Goal: Contribute content: Contribute content

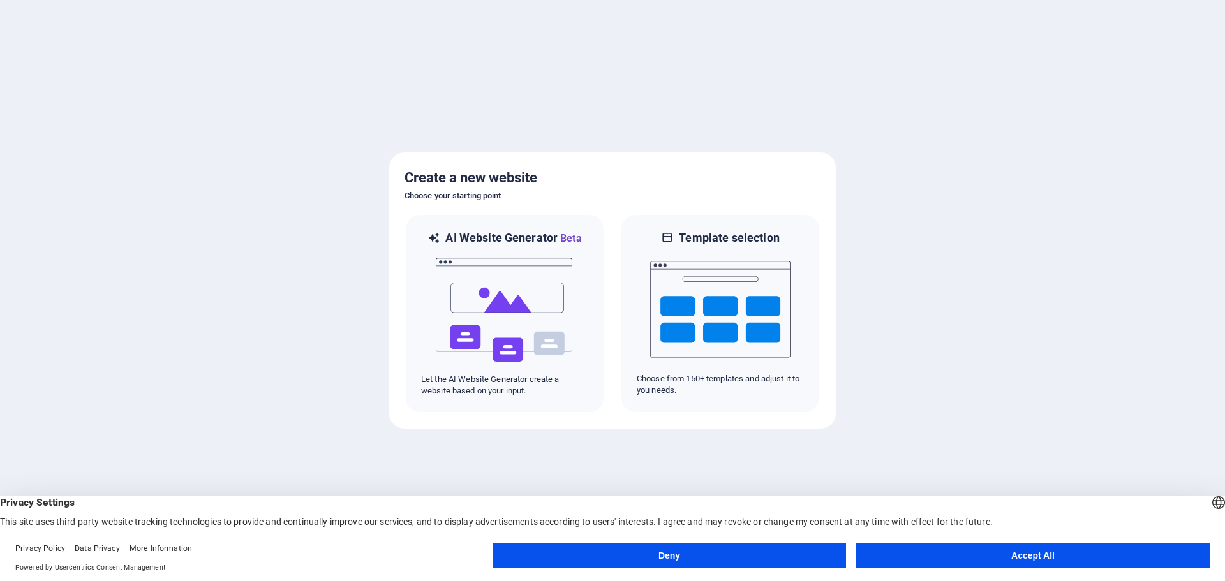
click at [1052, 555] on button "Accept All" at bounding box center [1033, 556] width 354 height 26
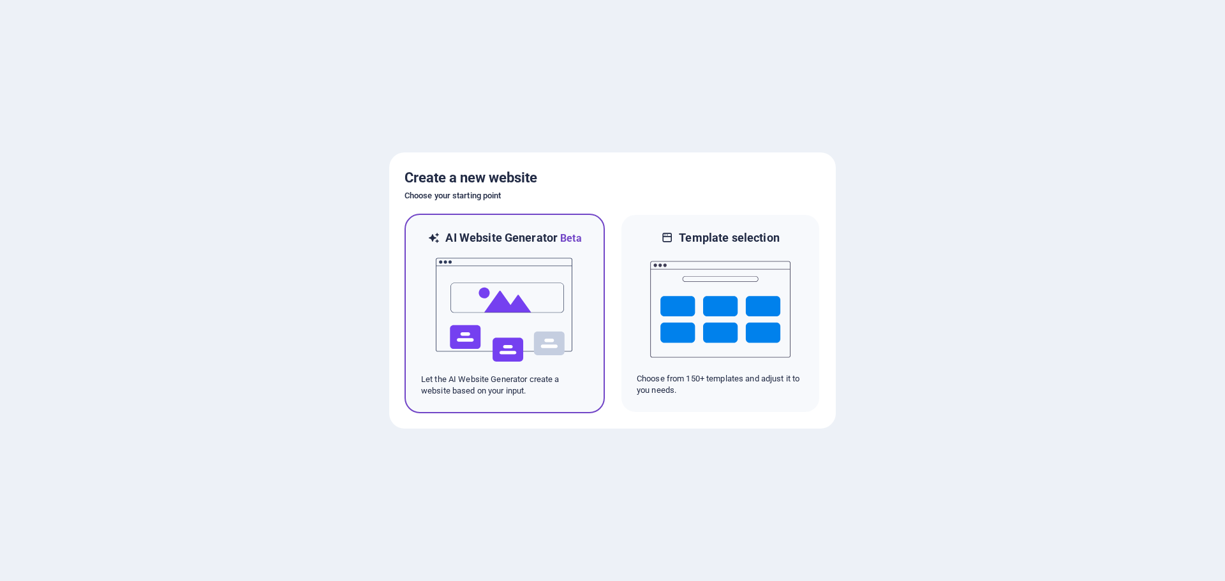
drag, startPoint x: 684, startPoint y: 292, endPoint x: 525, endPoint y: 304, distance: 159.4
click at [525, 304] on img at bounding box center [505, 310] width 140 height 128
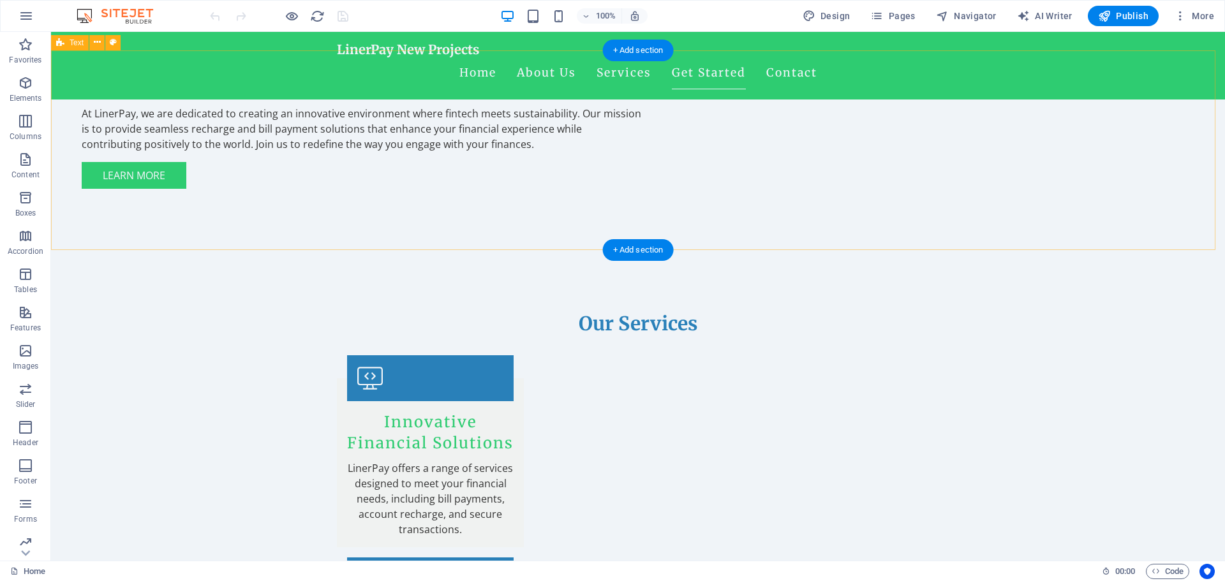
scroll to position [1114, 0]
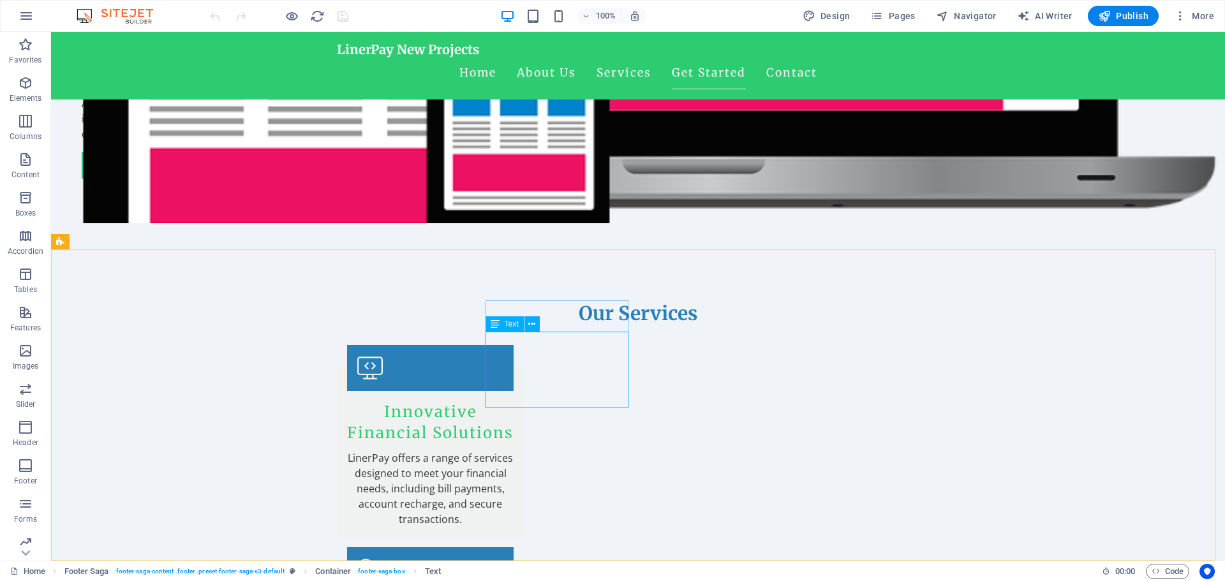
click at [512, 321] on span "Text" at bounding box center [512, 324] width 14 height 8
click at [538, 326] on button at bounding box center [532, 324] width 15 height 15
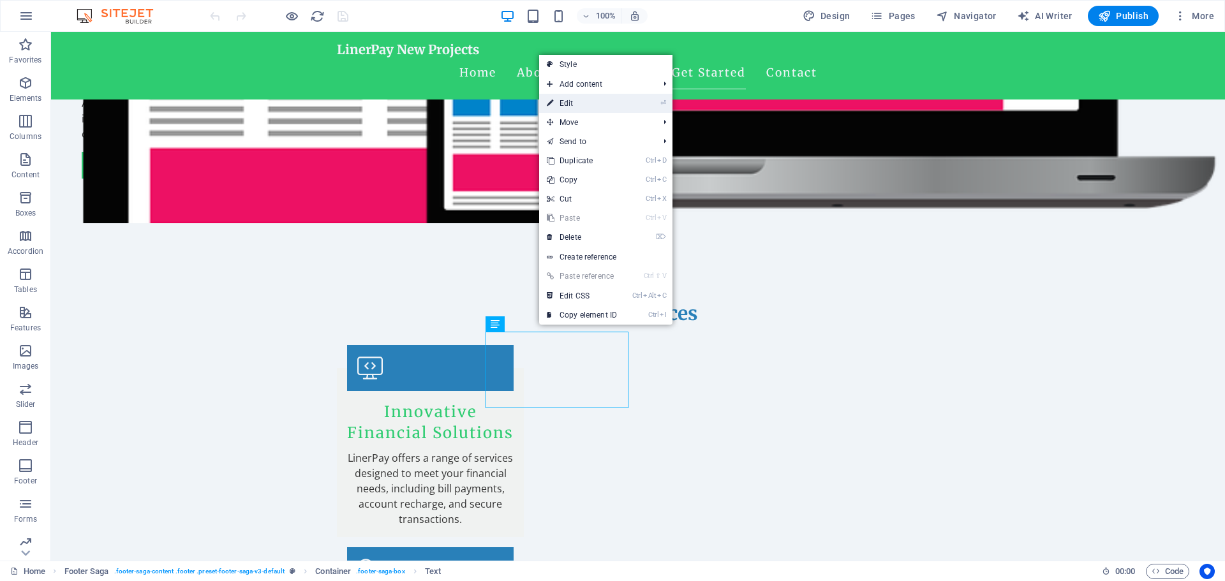
click at [602, 98] on link "⏎ Edit" at bounding box center [582, 103] width 86 height 19
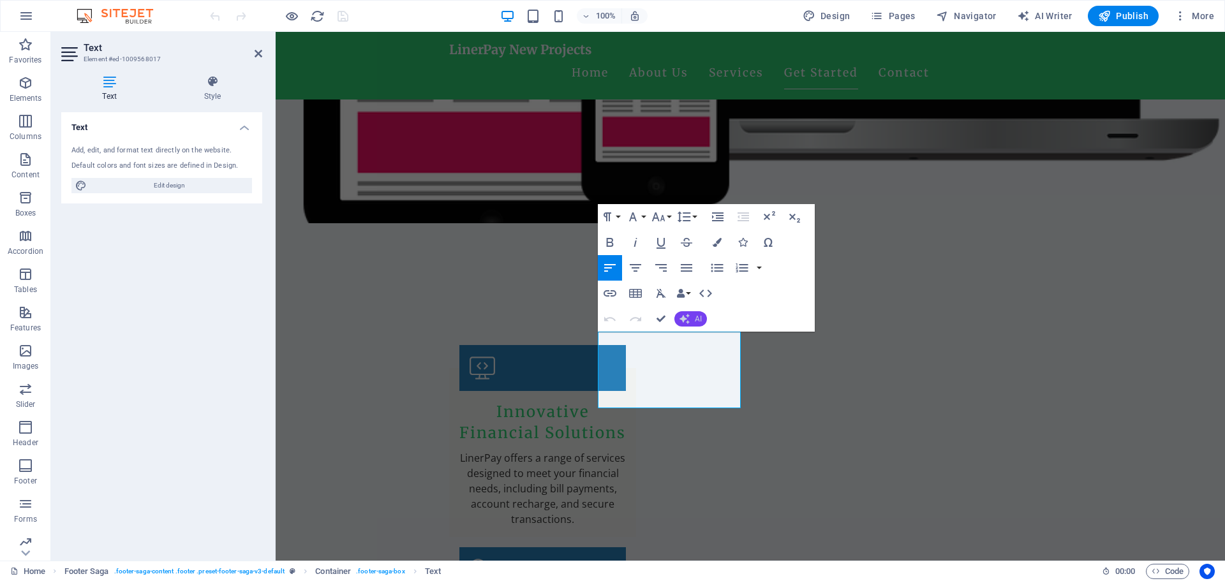
click at [691, 316] on button "AI" at bounding box center [691, 318] width 33 height 15
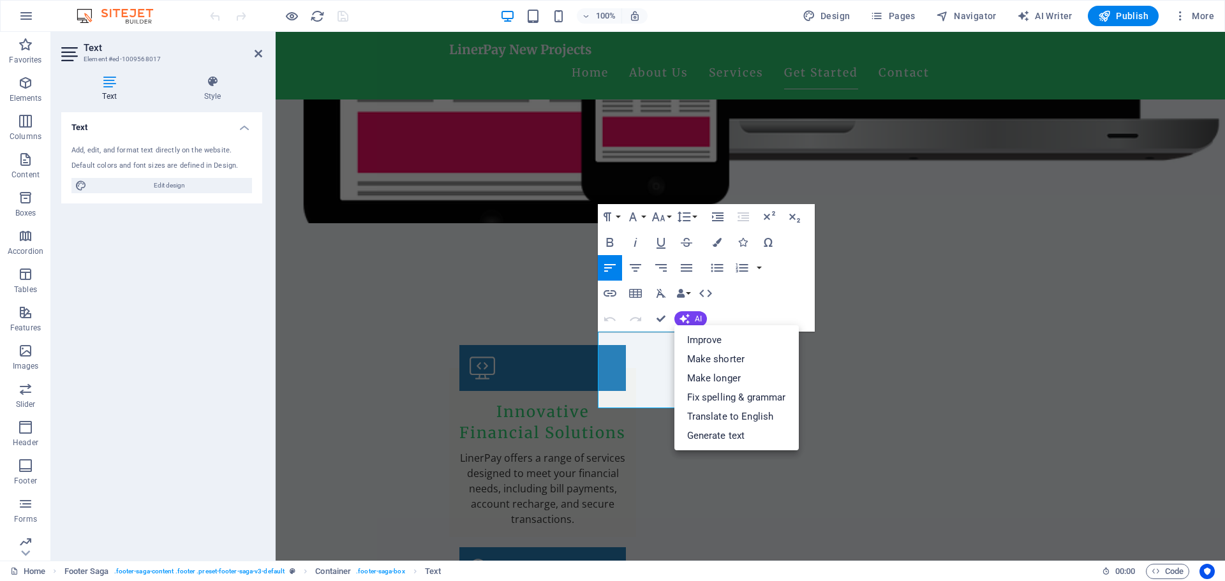
click at [119, 141] on div "Add, edit, and format text directly on the website. Default colors and font siz…" at bounding box center [161, 169] width 201 height 68
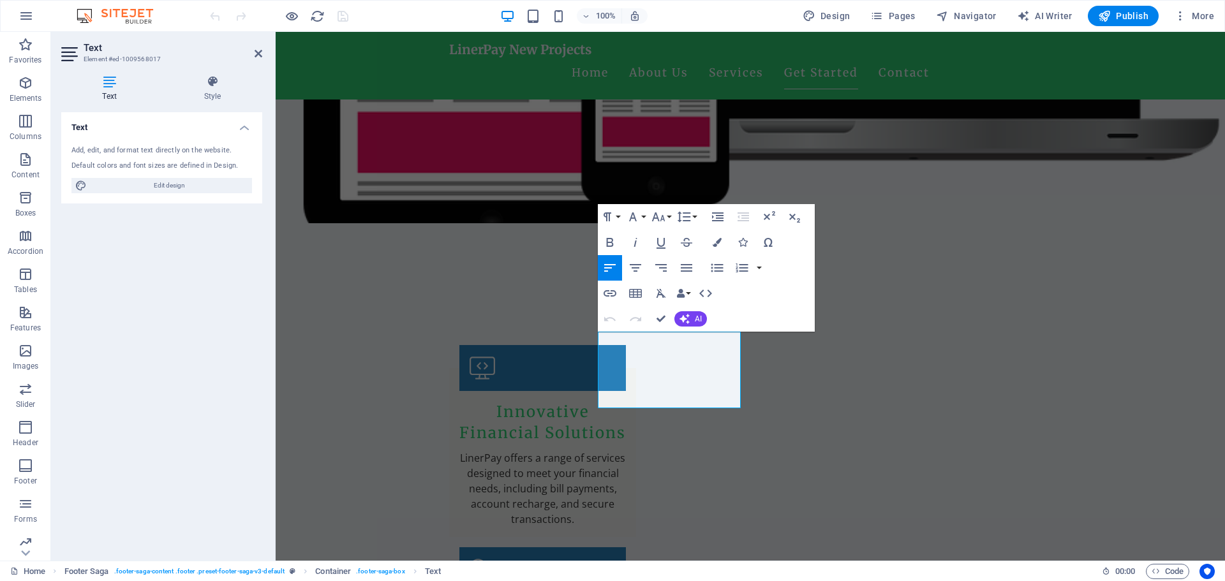
click at [106, 78] on icon at bounding box center [109, 81] width 96 height 13
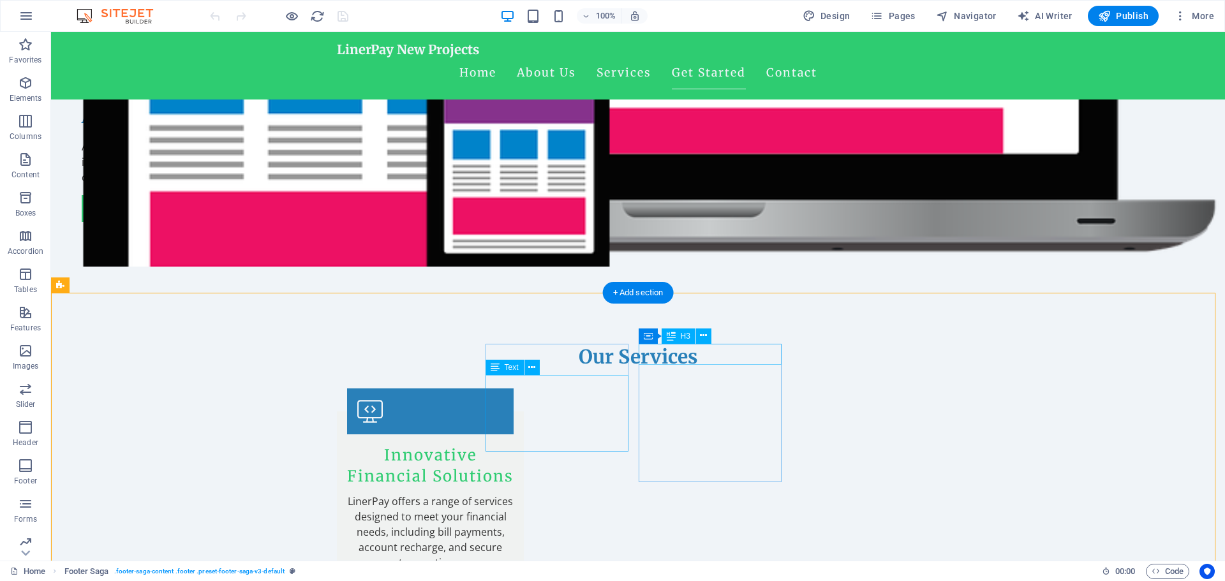
scroll to position [1050, 0]
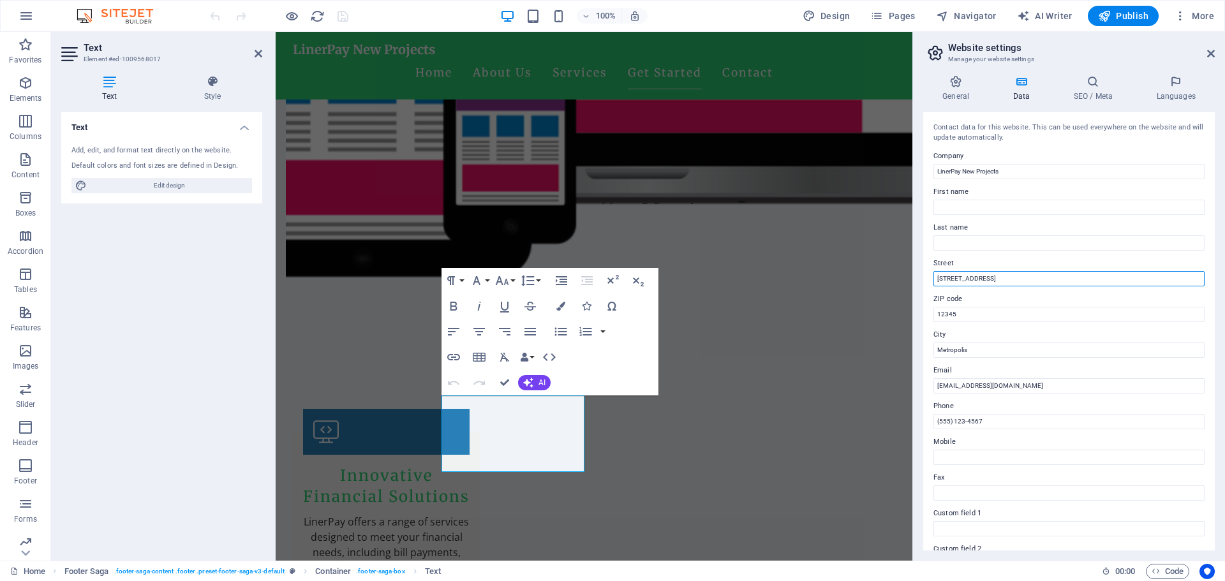
click at [1011, 282] on input "123 Main Street" at bounding box center [1069, 278] width 271 height 15
type input "Nirmali"
type input "847452"
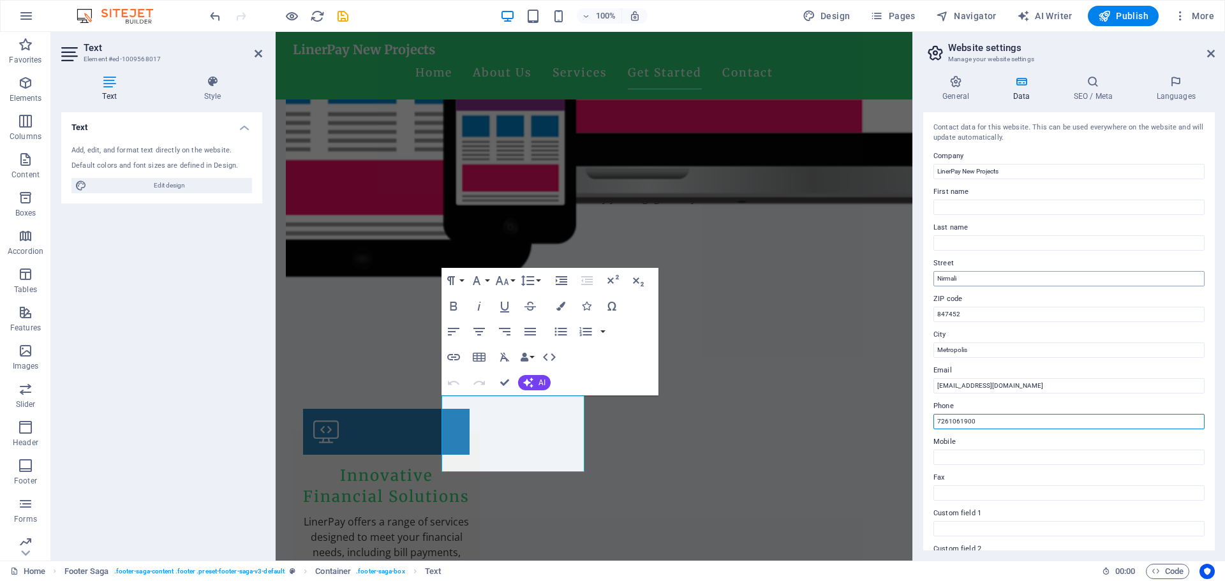
type input "7261061900"
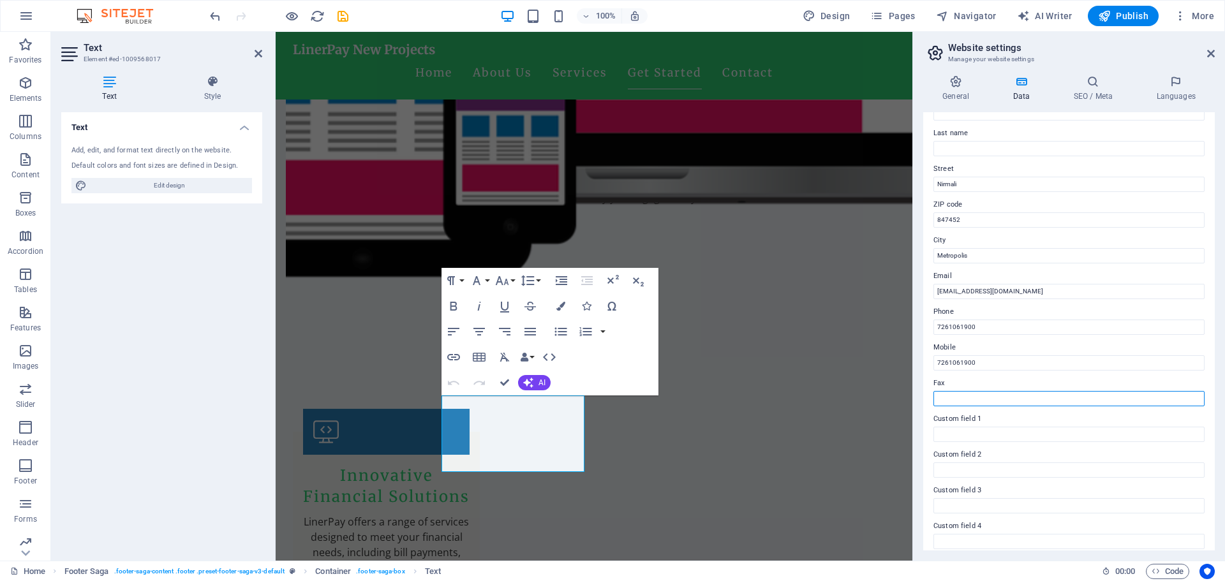
scroll to position [175, 0]
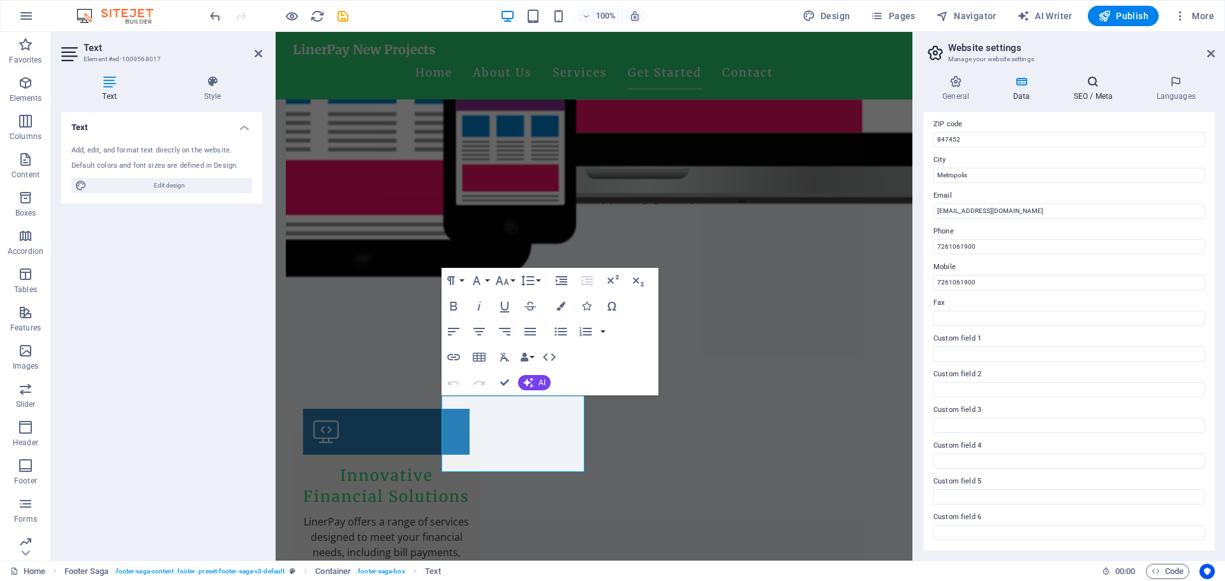
click at [1098, 82] on icon at bounding box center [1093, 81] width 78 height 13
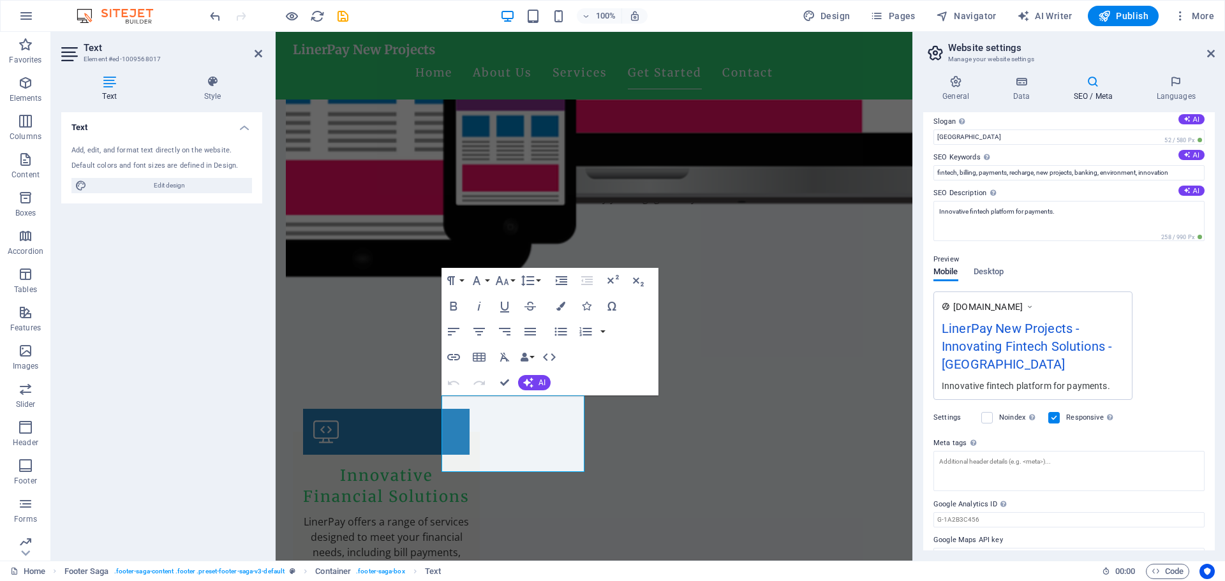
scroll to position [64, 0]
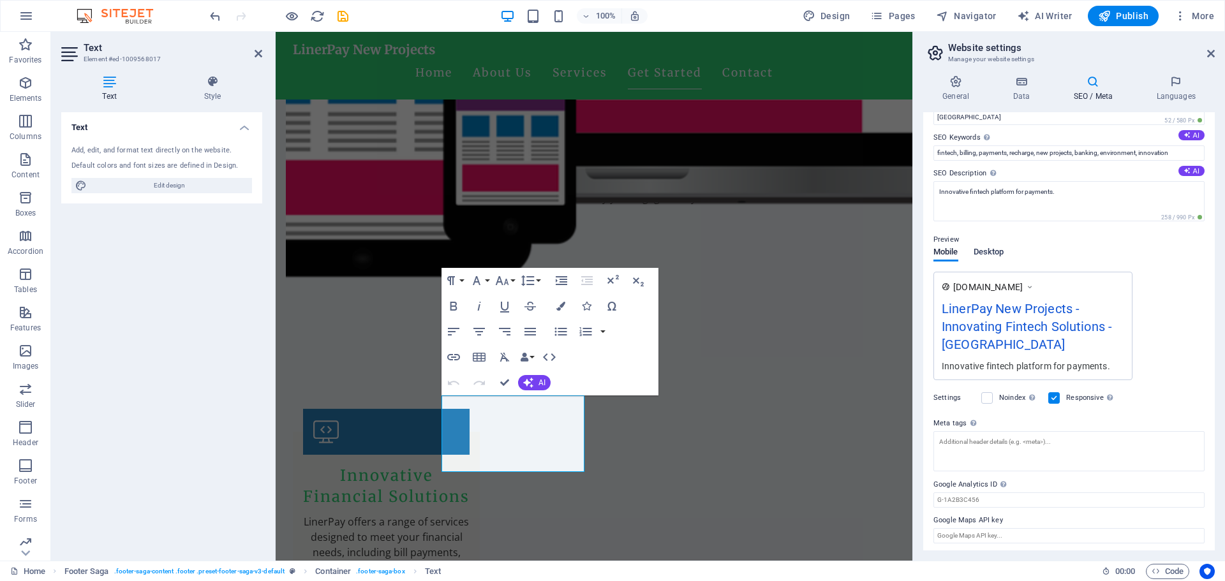
click at [987, 251] on span "Desktop" at bounding box center [989, 253] width 31 height 18
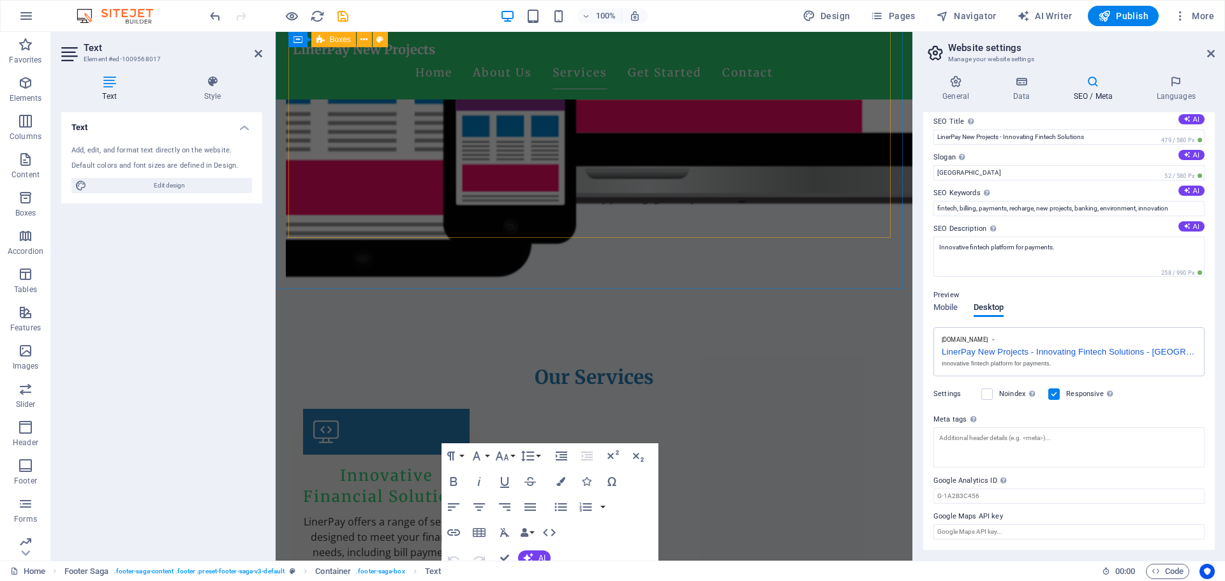
scroll to position [604, 0]
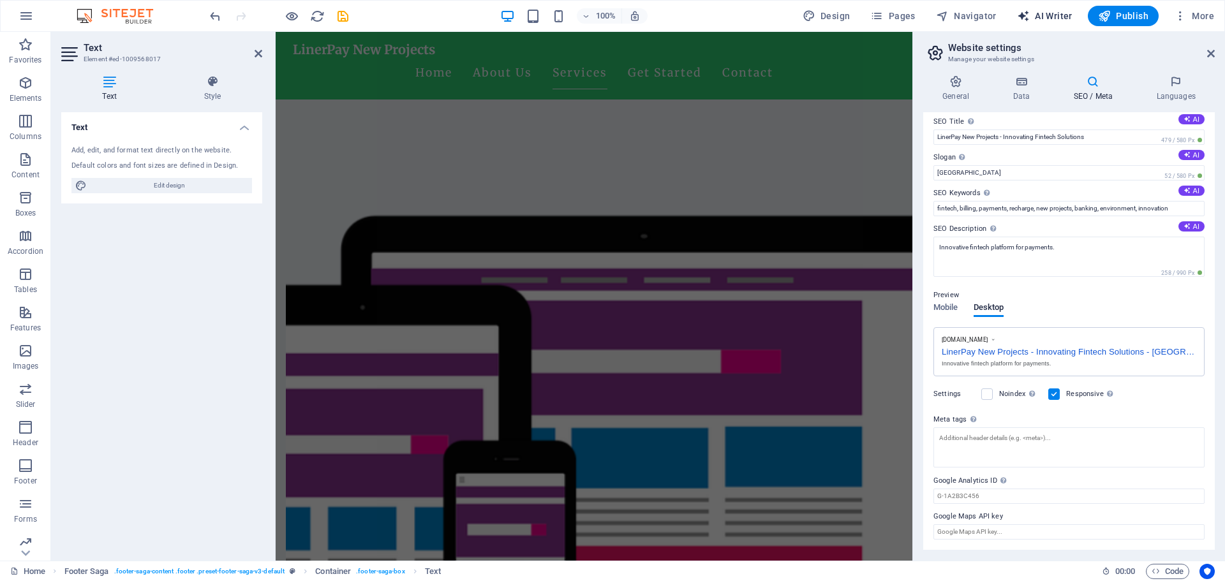
click at [1046, 15] on span "AI Writer" at bounding box center [1045, 16] width 56 height 13
select select "English"
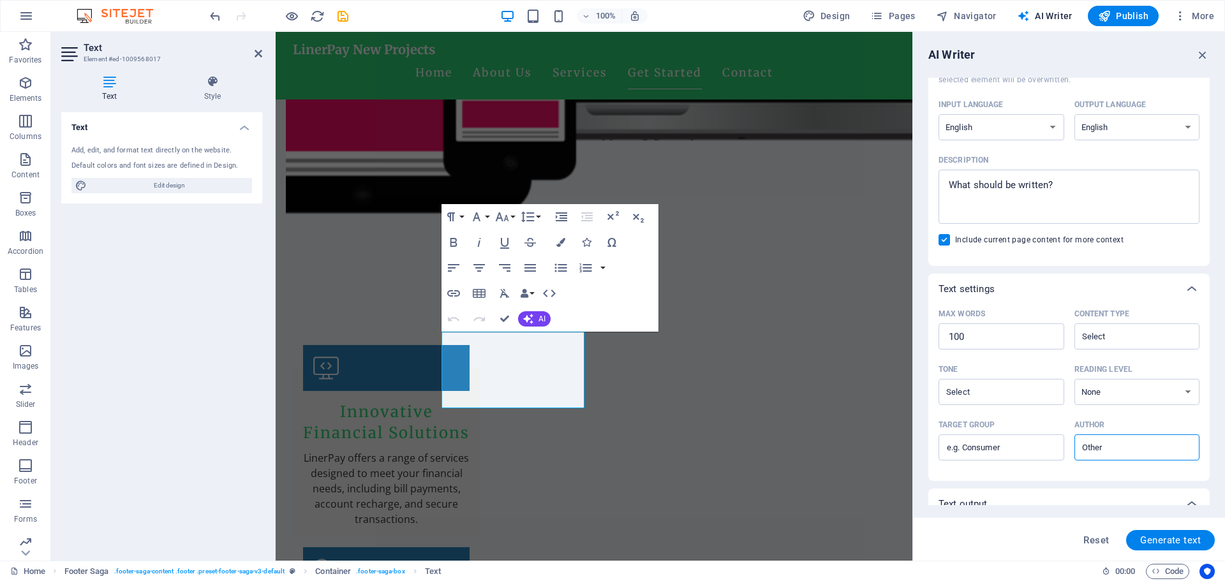
scroll to position [0, 0]
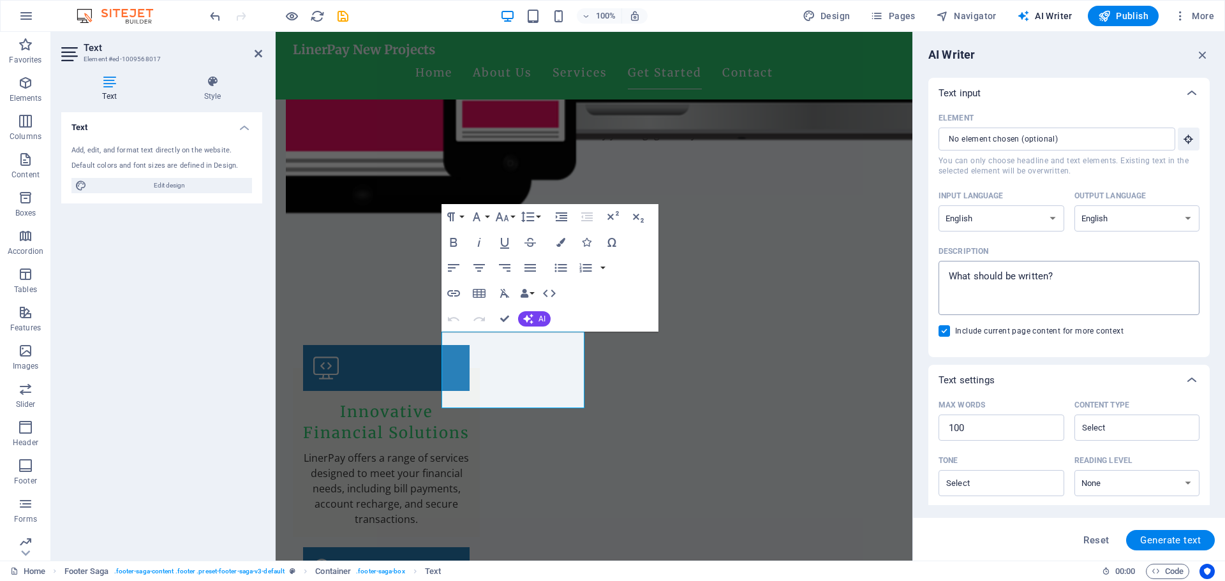
type textarea "x"
click at [1068, 279] on textarea "Description x ​" at bounding box center [1069, 287] width 248 height 41
type textarea "L"
type textarea "x"
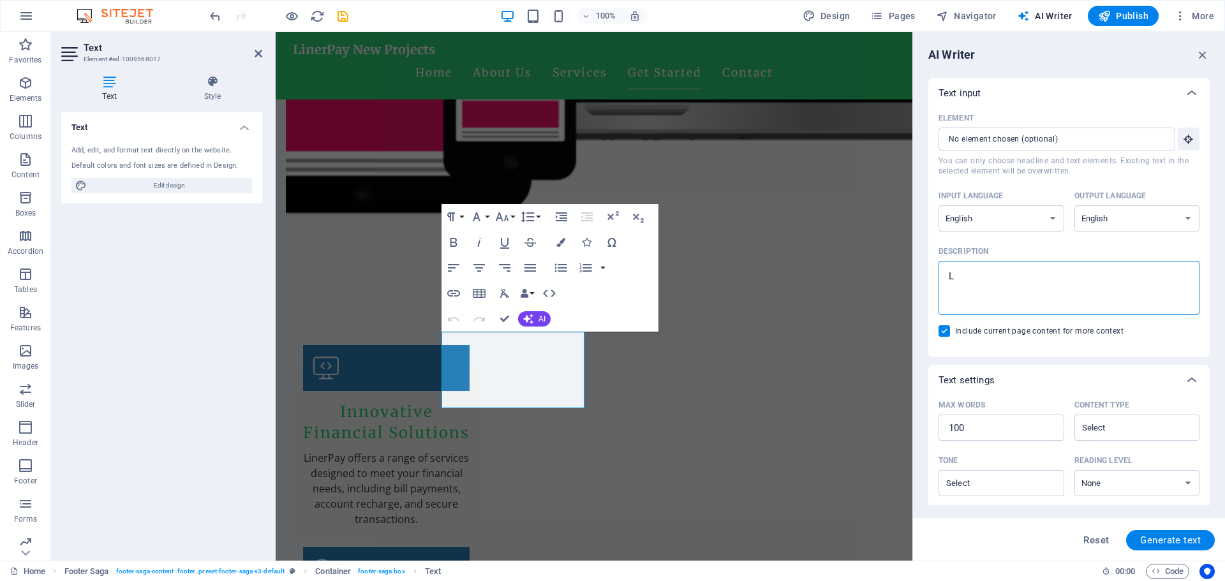
type textarea "Li"
type textarea "x"
type textarea "Lin"
type textarea "x"
type textarea "Line"
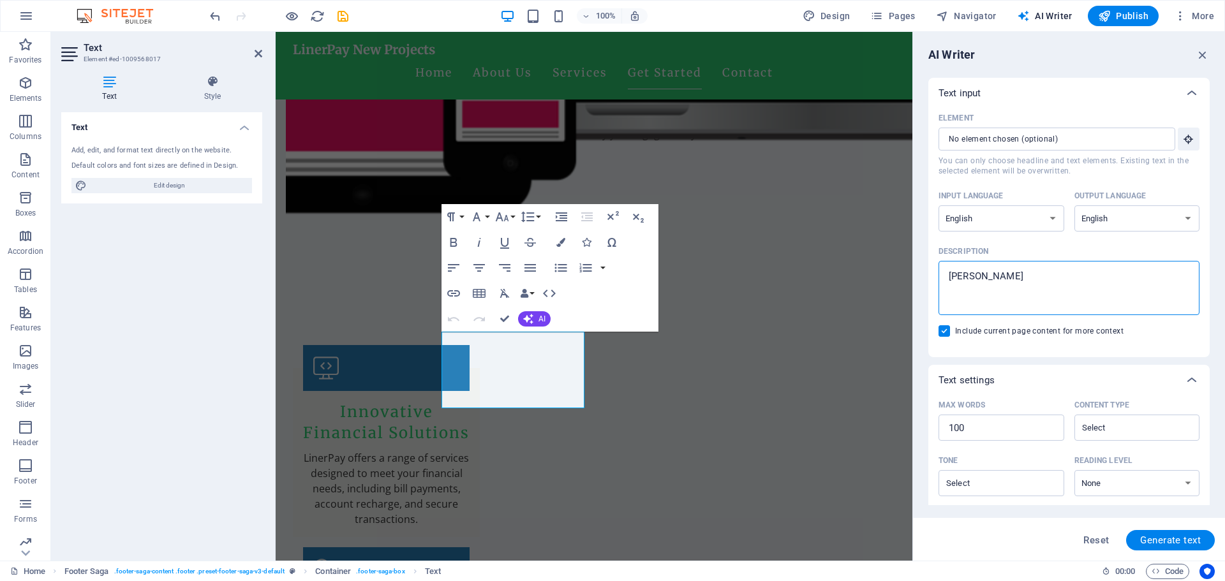
type textarea "x"
type textarea "Liner"
type textarea "x"
type textarea "Linerp"
type textarea "x"
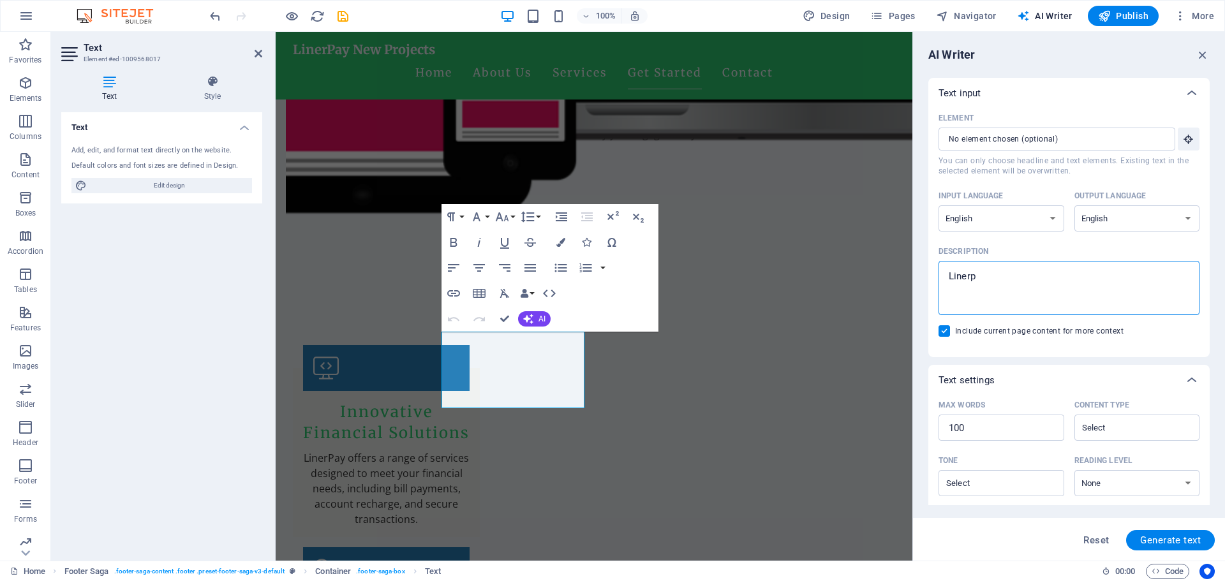
type textarea "Linerpa"
type textarea "x"
type textarea "Linerpay"
type textarea "x"
type textarea "Linerpay"
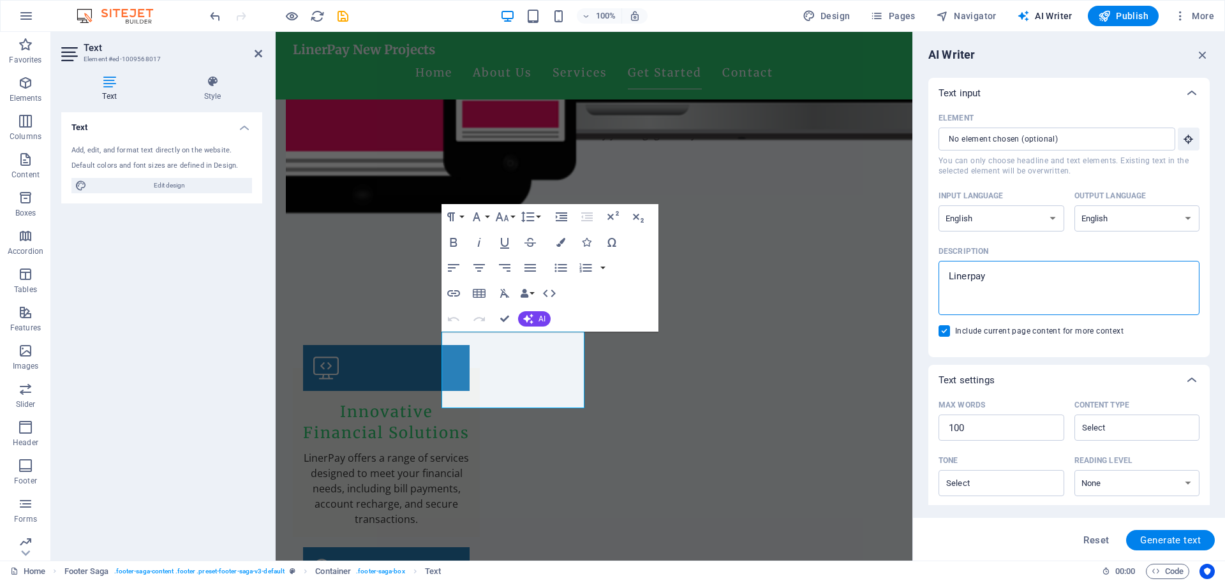
type textarea "x"
type textarea "Linerpay p"
type textarea "x"
type textarea "Linerpay pa"
type textarea "x"
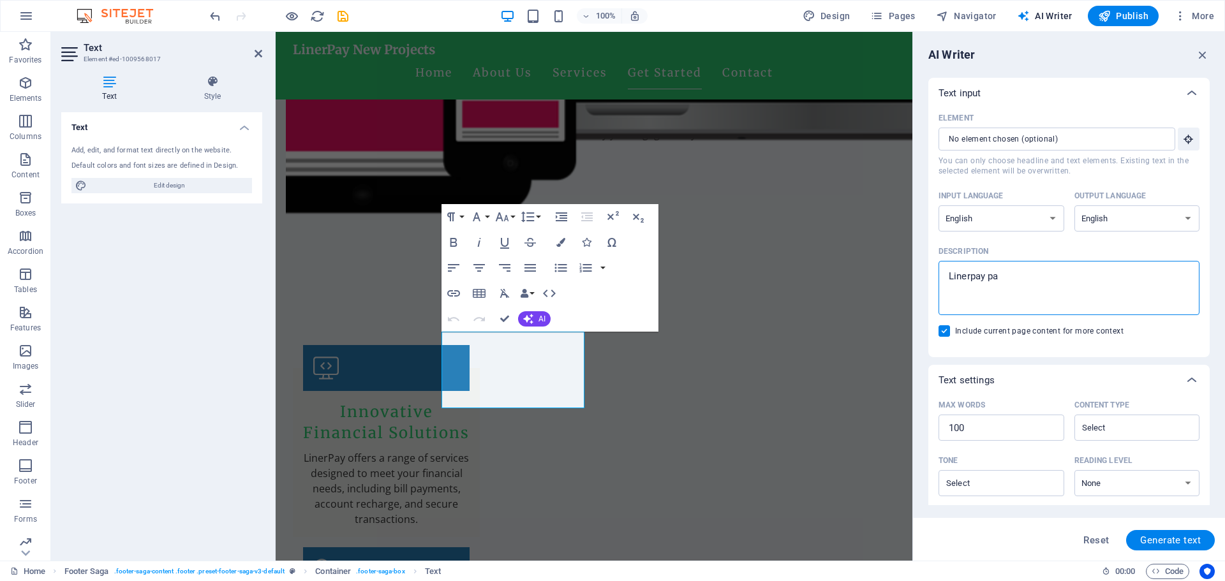
type textarea "Linerpay pay"
type textarea "x"
type textarea "Linerpay paym"
type textarea "x"
type textarea "Linerpay payme"
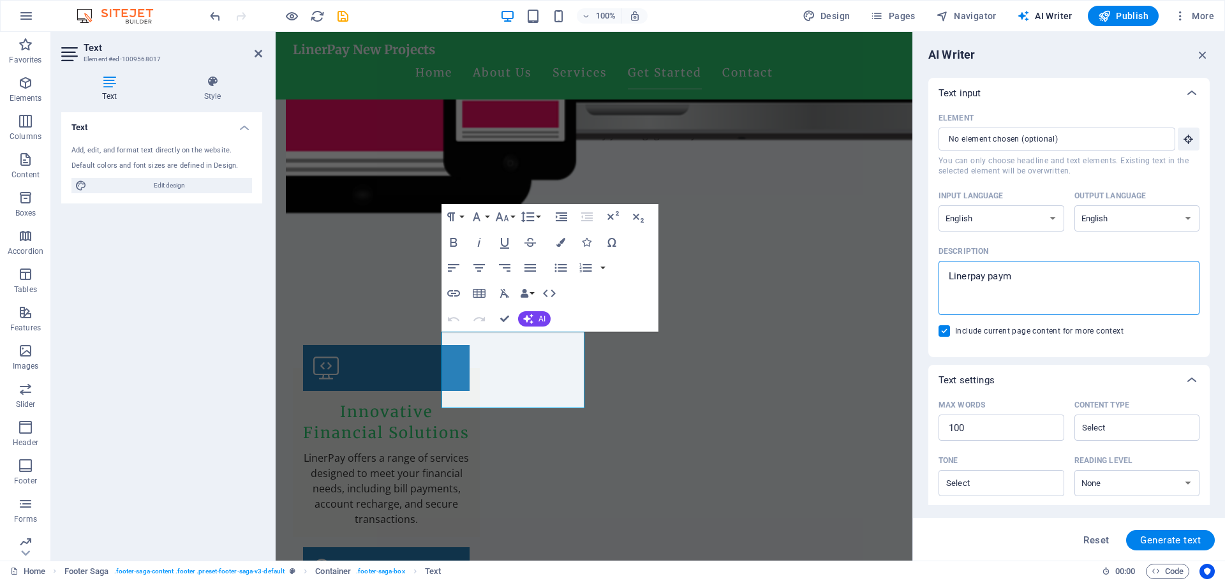
type textarea "x"
type textarea "Linerpay paymen"
type textarea "x"
type textarea "Linerpay payment"
type textarea "x"
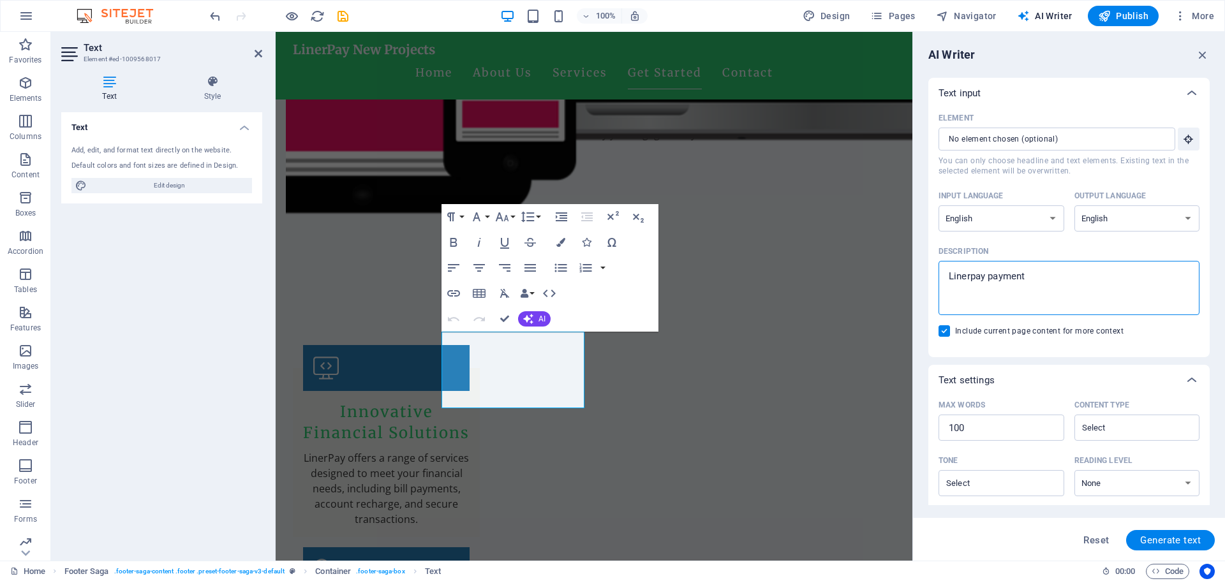
type textarea "Linerpay payment"
type textarea "x"
type textarea "Linerpay payment s"
type textarea "x"
type textarea "Linerpay payment so"
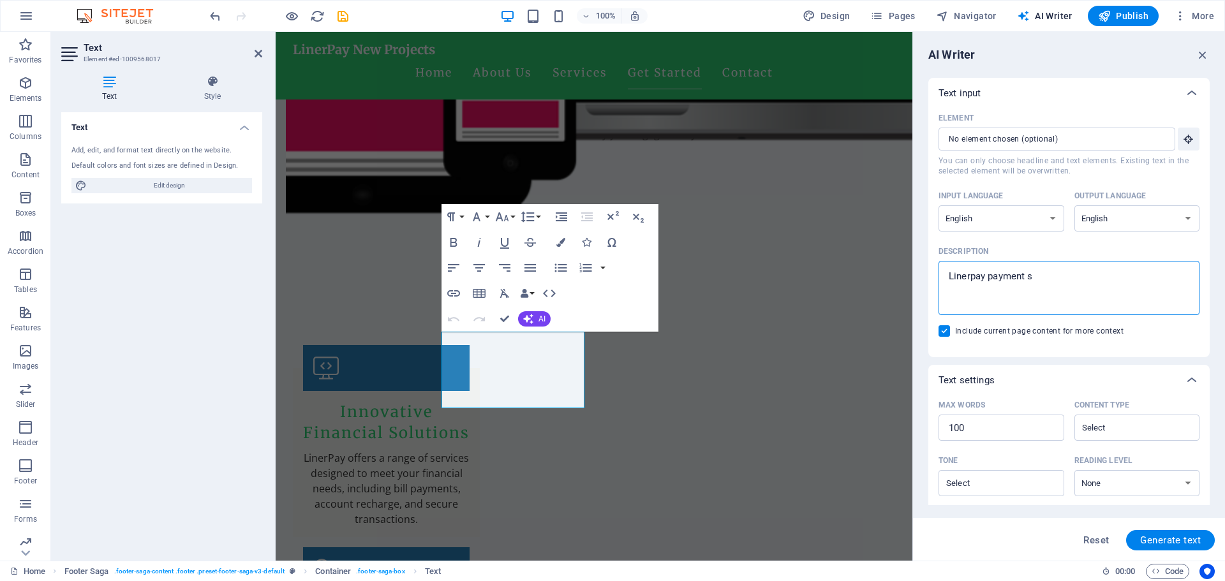
type textarea "x"
type textarea "Linerpay payment sol"
type textarea "x"
type textarea "Linerpay payment solu"
type textarea "x"
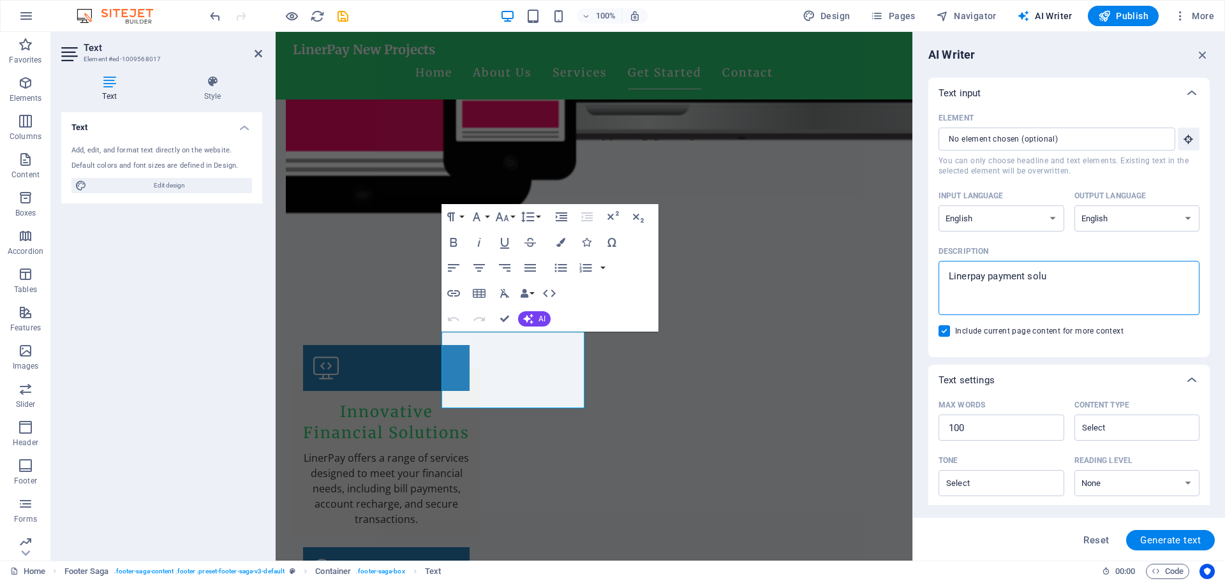
type textarea "Linerpay payment solut"
type textarea "x"
type textarea "Linerpay payment soluti"
type textarea "x"
type textarea "Linerpay payment solutio"
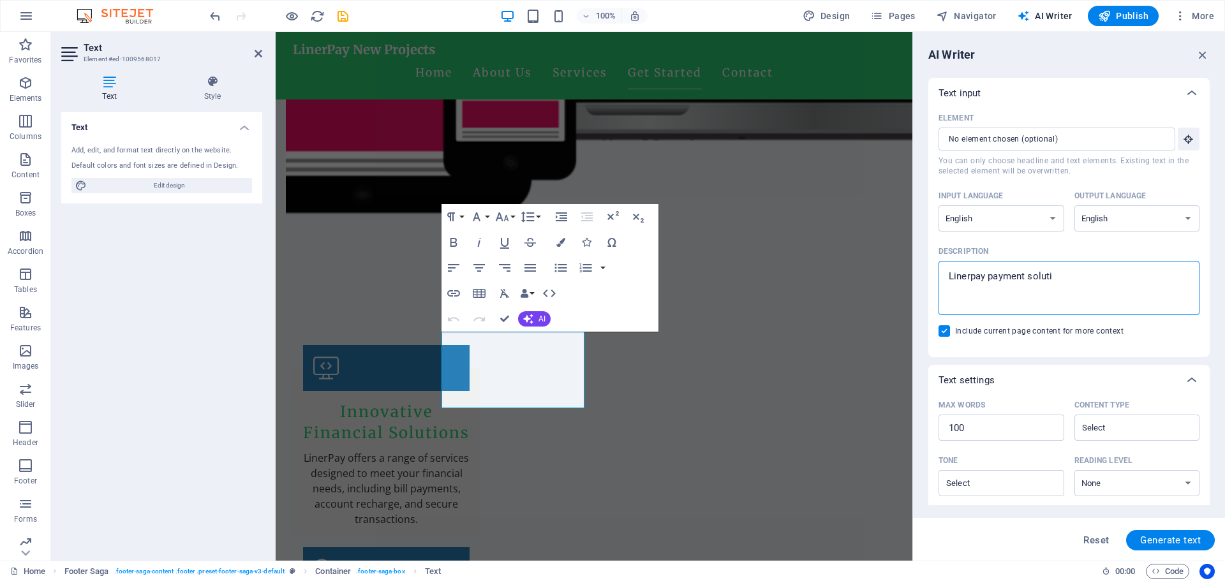
type textarea "x"
type textarea "Linerpay payment solution"
type textarea "x"
type textarea "Linerpay payment solution"
type textarea "x"
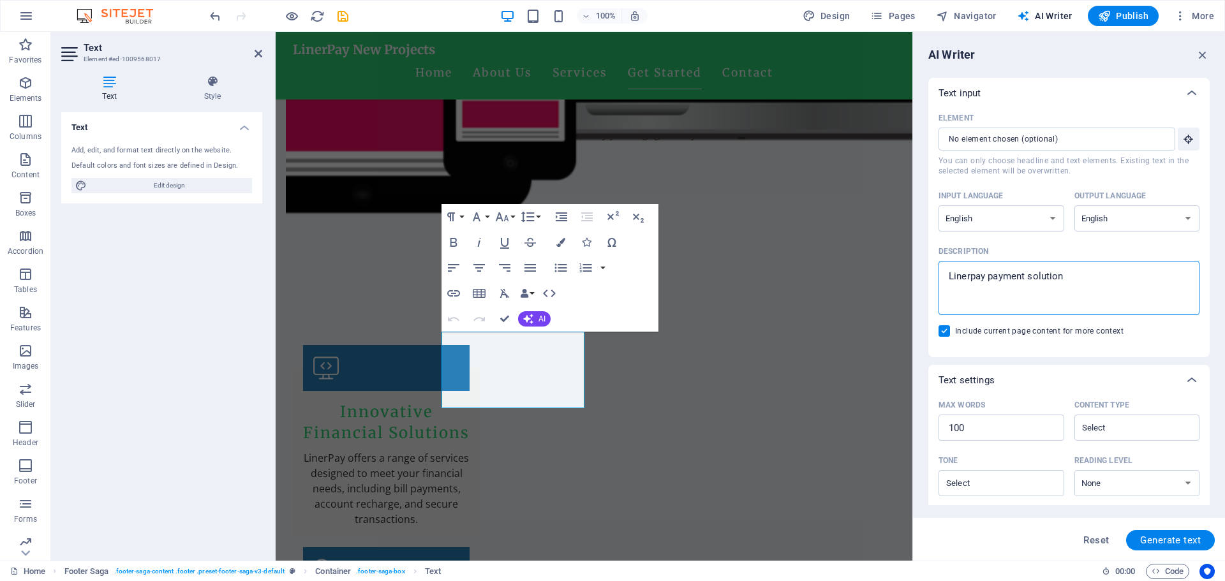
type textarea "Linerpay payment solution a"
type textarea "x"
type textarea "Linerpay payment solution ad"
type textarea "x"
type textarea "Linerpay payment solution add"
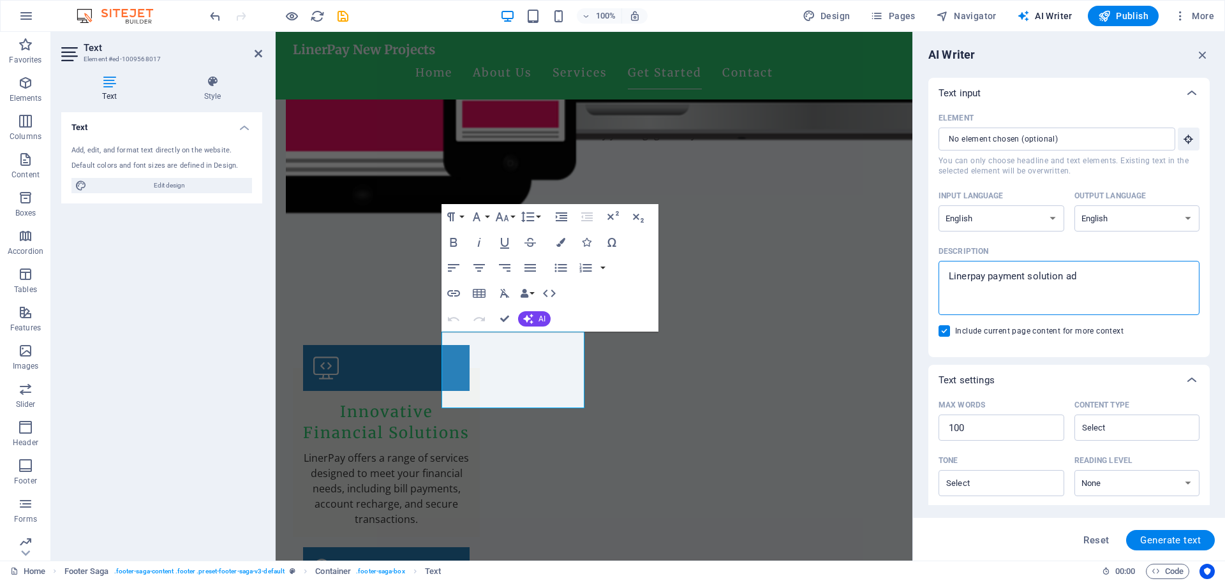
type textarea "x"
type textarea "Linerpay payment solution addr"
type textarea "x"
type textarea "Linerpay payment solution addre"
type textarea "x"
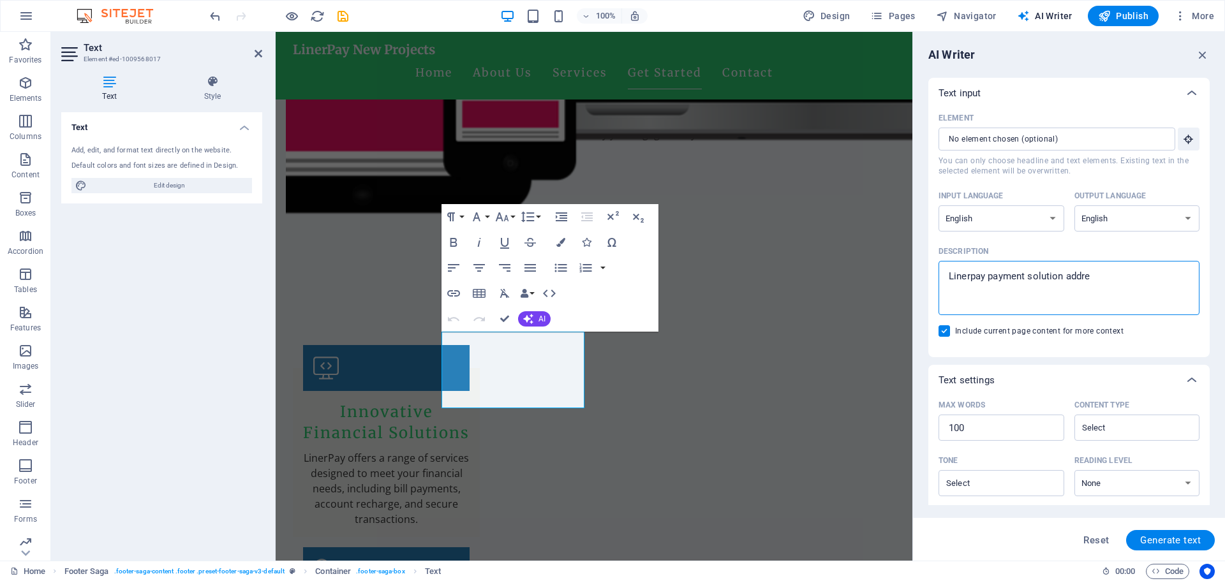
type textarea "Linerpay payment solution addres"
type textarea "x"
type textarea "Linerpay payment solution address"
type textarea "x"
type textarea "Linerpay payment solution address"
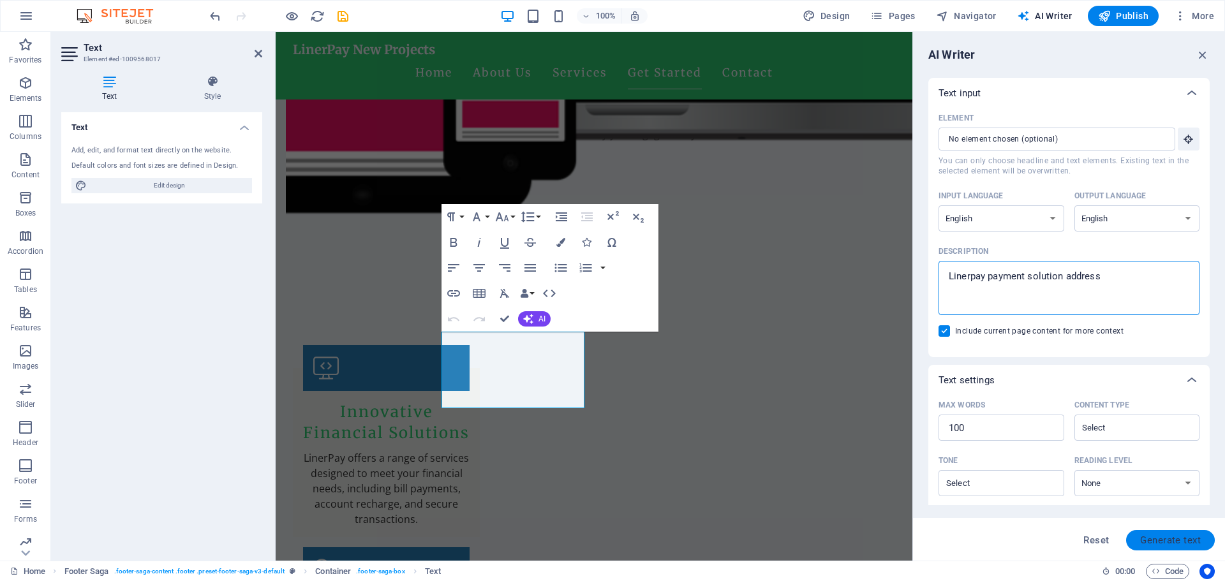
click at [1179, 539] on span "Generate text" at bounding box center [1170, 540] width 61 height 10
type textarea "x"
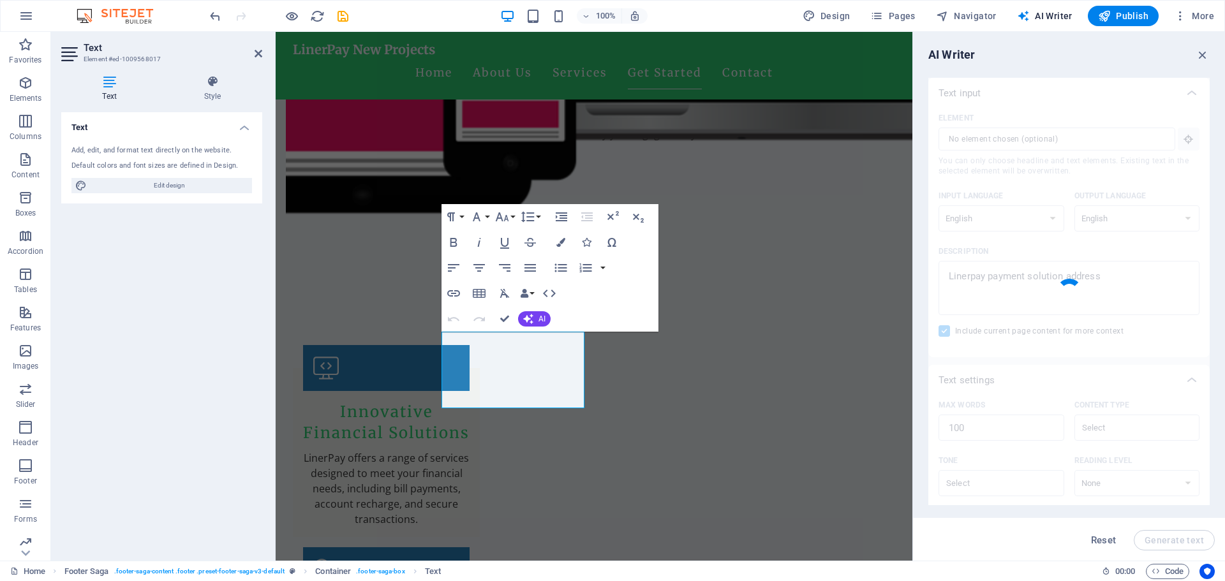
type textarea "x"
type textarea "Discover LinerPay, where we blend innovation with sustainability in fintech. Ou…"
type textarea "x"
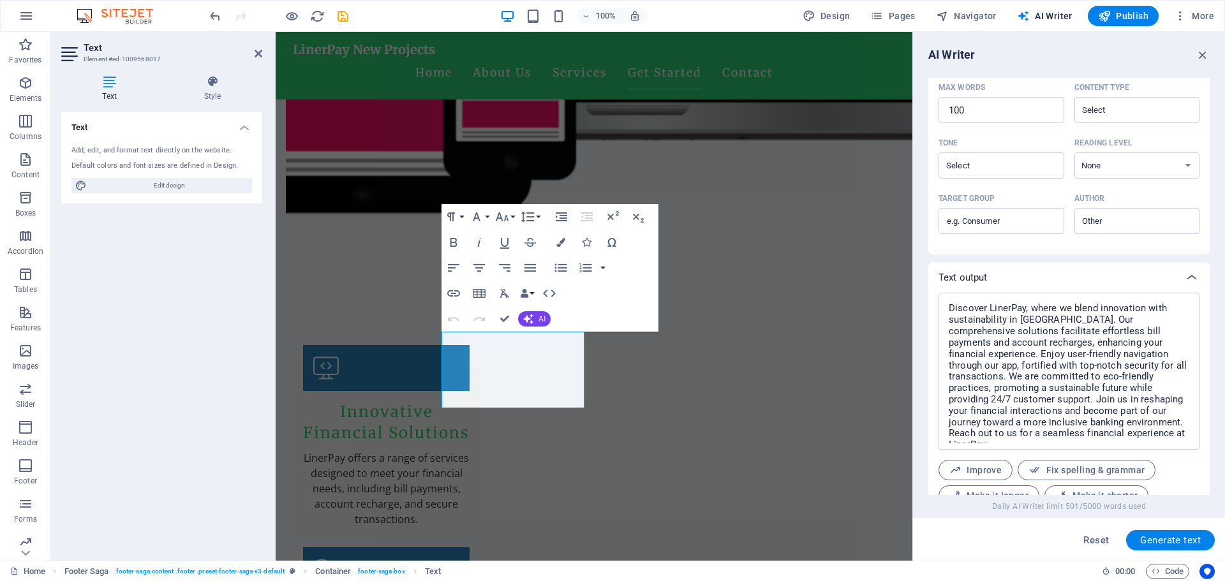
scroll to position [369, 0]
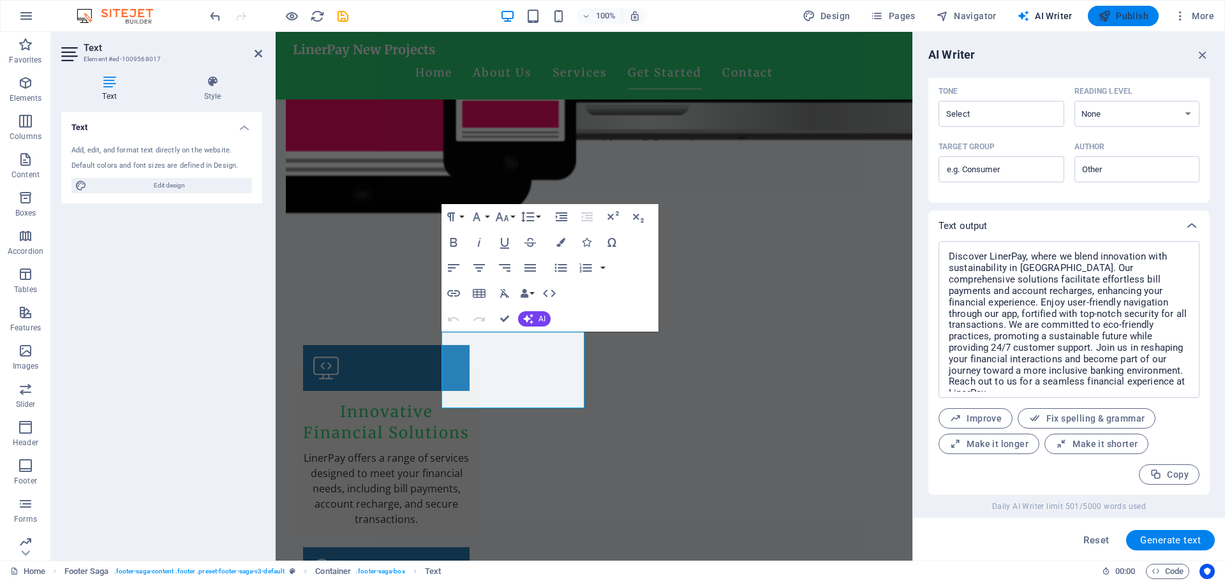
click at [1115, 14] on span "Publish" at bounding box center [1123, 16] width 50 height 13
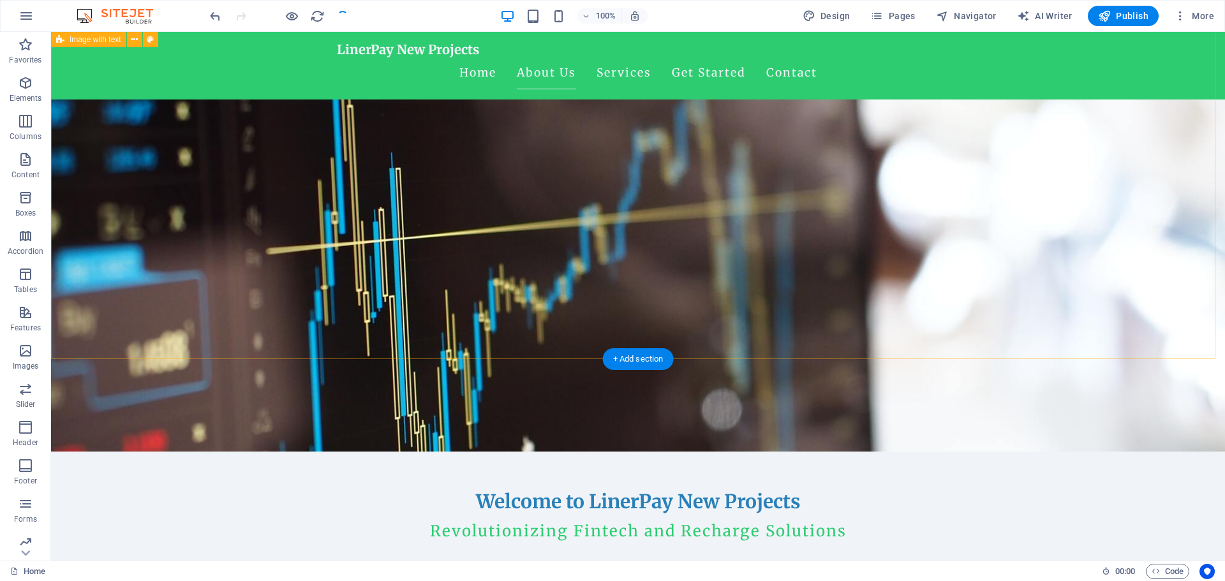
scroll to position [0, 0]
